Goal: Information Seeking & Learning: Learn about a topic

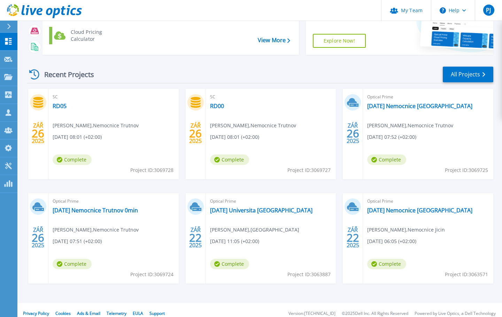
scroll to position [69, 0]
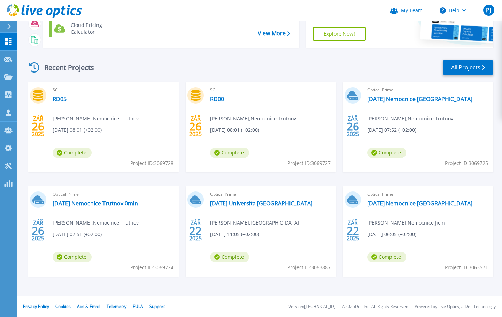
click at [472, 64] on link "All Projects" at bounding box center [468, 68] width 51 height 16
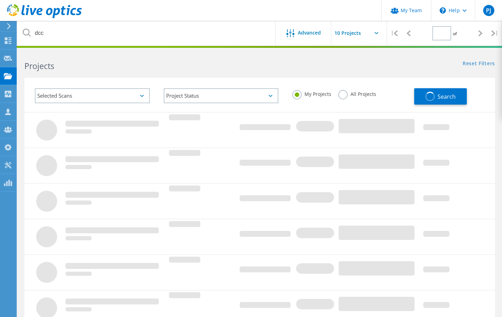
type input "1"
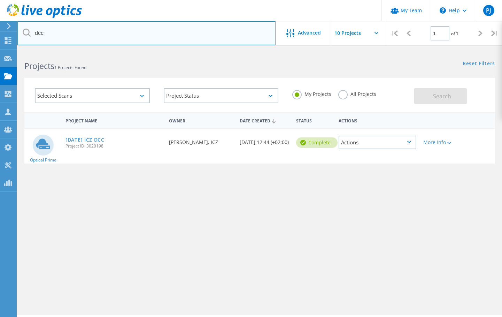
click at [229, 36] on input "dcc" at bounding box center [146, 33] width 259 height 24
type input "d"
type input "vuzv"
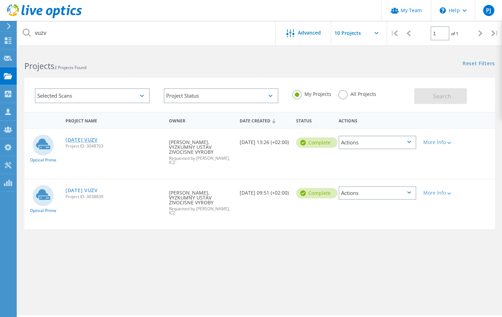
click at [92, 139] on link "[DATE] VUZV" at bounding box center [82, 139] width 32 height 5
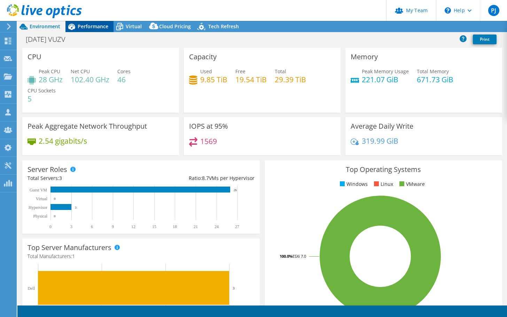
select select "USD"
click at [92, 26] on span "Performance" at bounding box center [93, 26] width 31 height 7
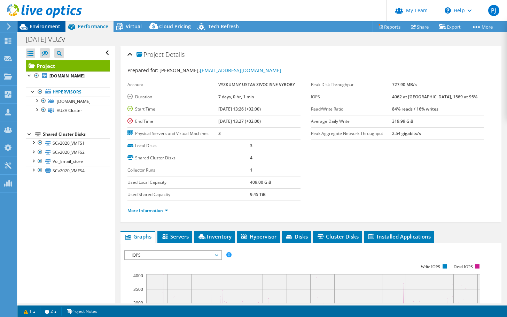
click at [38, 27] on span "Environment" at bounding box center [45, 26] width 31 height 7
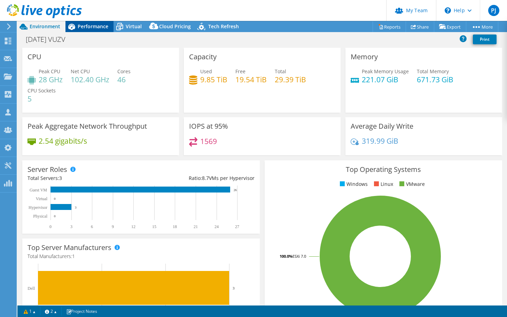
click at [97, 28] on span "Performance" at bounding box center [93, 26] width 31 height 7
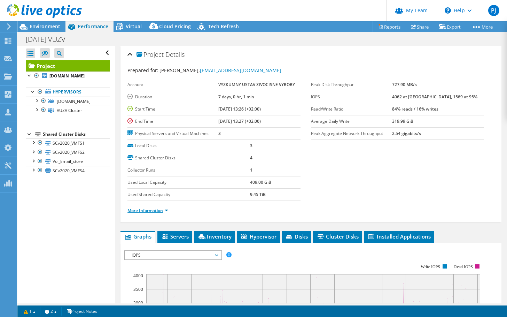
click at [150, 211] on link "More Information" at bounding box center [148, 210] width 41 height 6
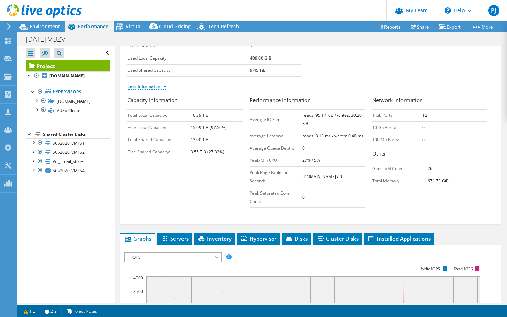
scroll to position [139, 0]
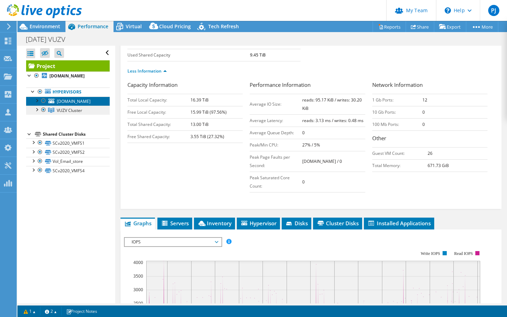
drag, startPoint x: 59, startPoint y: 105, endPoint x: 76, endPoint y: 112, distance: 17.8
click at [59, 104] on span "host3.uhr-lan.vuzv.cz" at bounding box center [74, 101] width 34 height 6
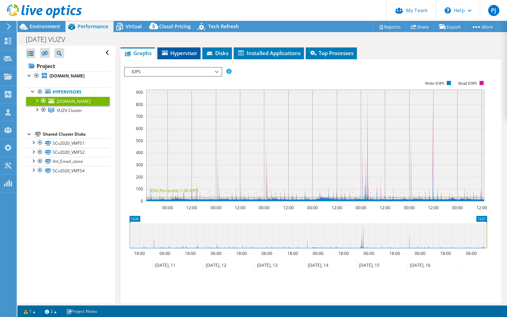
scroll to position [0, 0]
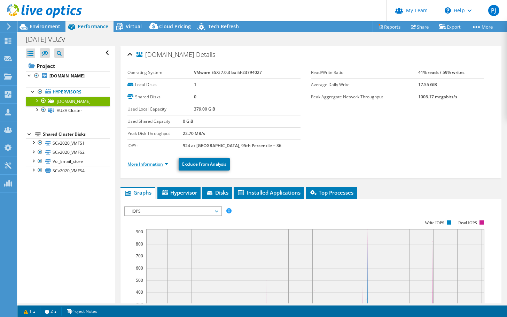
click at [144, 165] on link "More Information" at bounding box center [148, 164] width 41 height 6
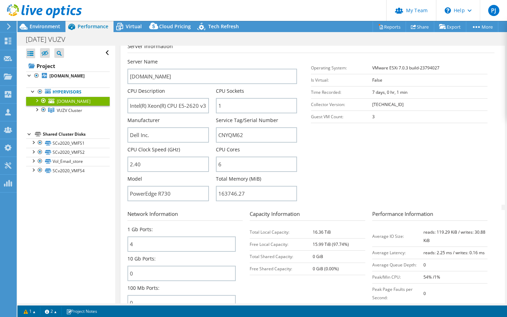
scroll to position [349, 0]
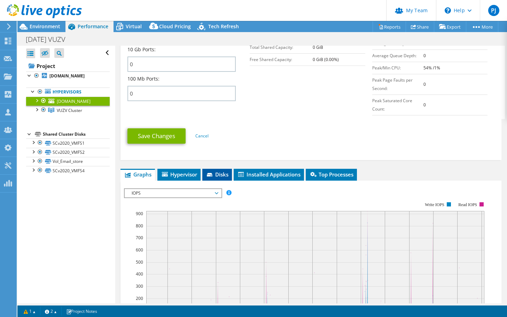
click at [220, 175] on span "Disks" at bounding box center [217, 174] width 23 height 7
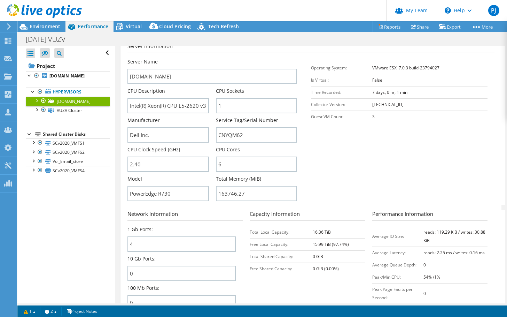
scroll to position [0, 0]
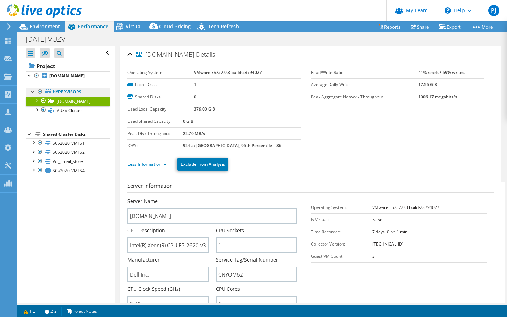
click at [64, 93] on link "Hypervisors" at bounding box center [68, 91] width 84 height 9
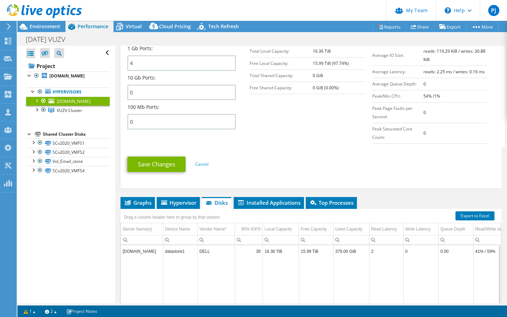
scroll to position [349, 0]
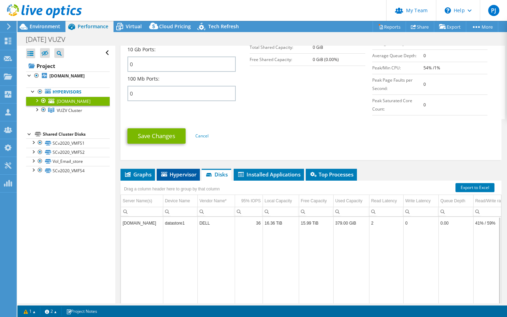
click at [175, 175] on span "Hypervisor" at bounding box center [178, 174] width 36 height 7
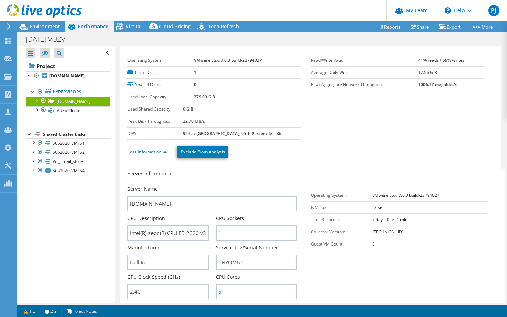
scroll to position [0, 0]
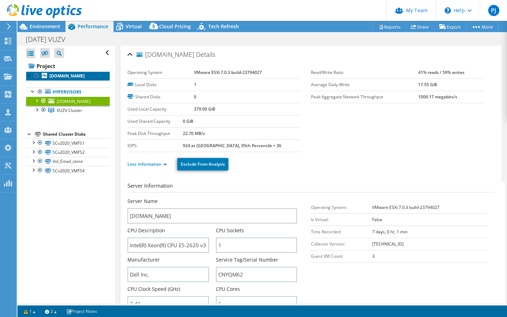
click at [65, 74] on b "host2.uhr-lan.vuzv.cz" at bounding box center [66, 76] width 35 height 6
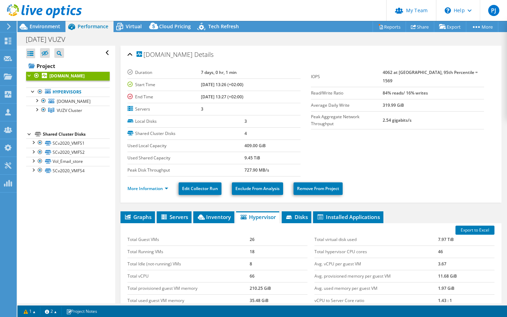
drag, startPoint x: 204, startPoint y: 85, endPoint x: 191, endPoint y: 85, distance: 12.5
click at [191, 85] on tr "Start Time 09/10/2025, 13:26 (+02:00)" at bounding box center [214, 84] width 173 height 12
